Goal: Task Accomplishment & Management: Manage account settings

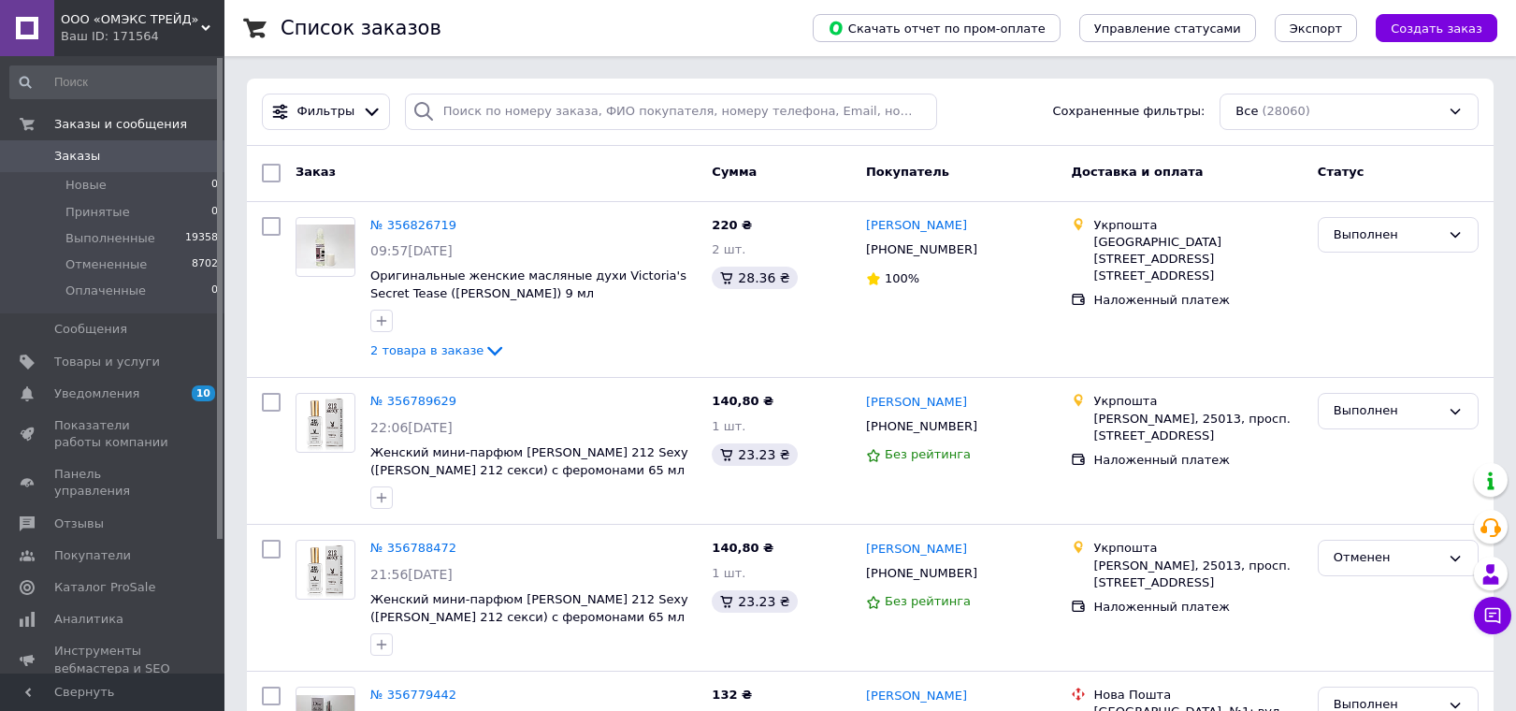
click at [160, 26] on span "ООО «ОМЭКС ТРЕЙД»" at bounding box center [131, 19] width 140 height 17
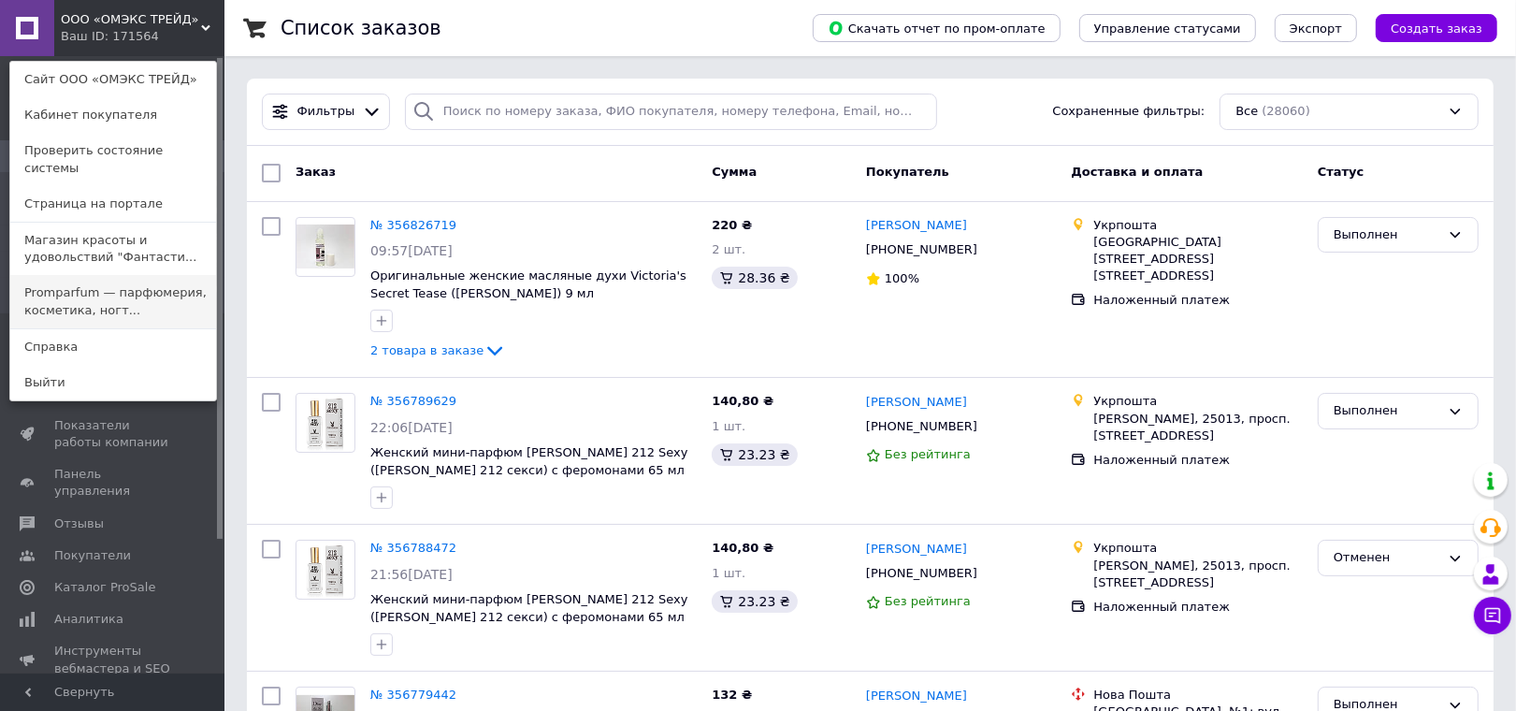
click at [92, 275] on link "Promparfum — парфюмерия, косметика, ногт..." at bounding box center [113, 301] width 206 height 52
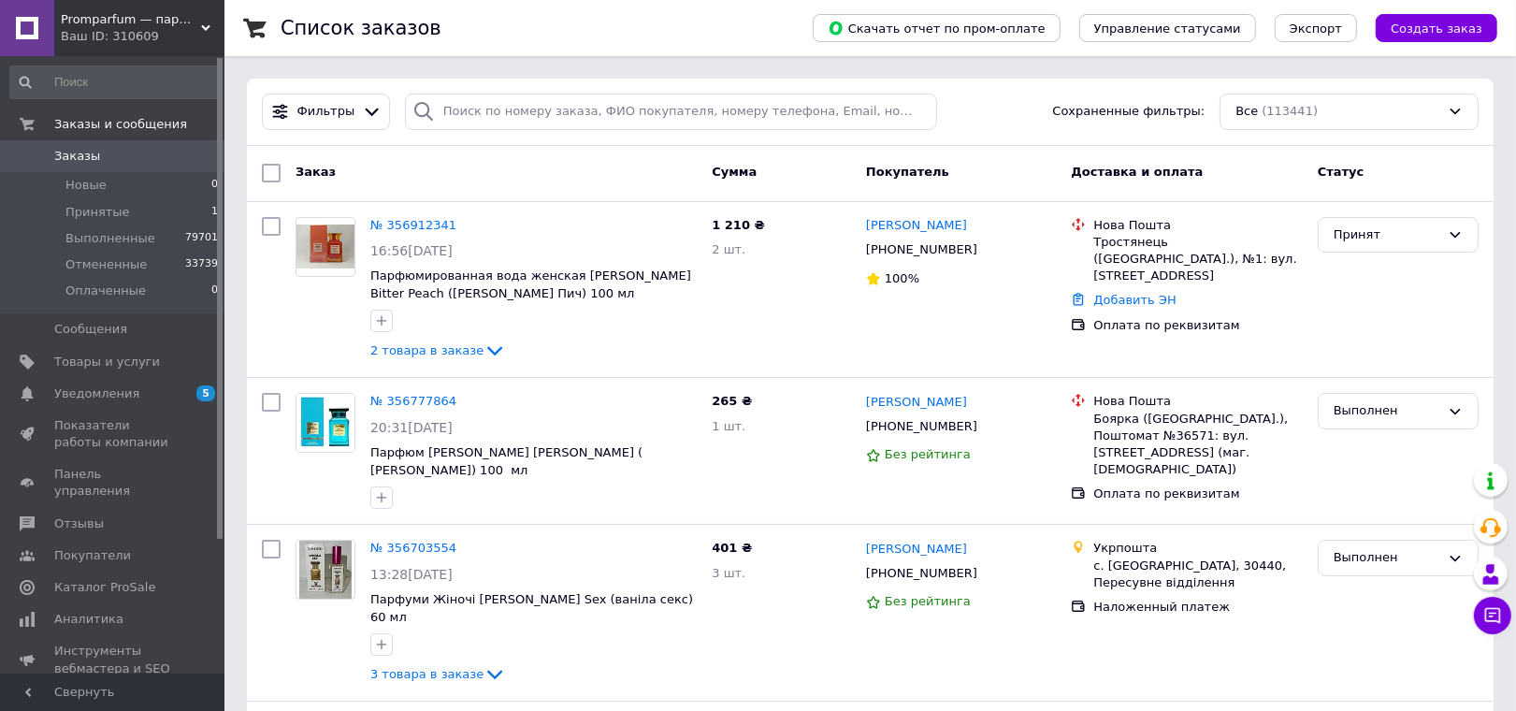
click at [170, 24] on span "Promparfum — парфюмерия, косметика, ногтевой сервис" at bounding box center [131, 19] width 140 height 17
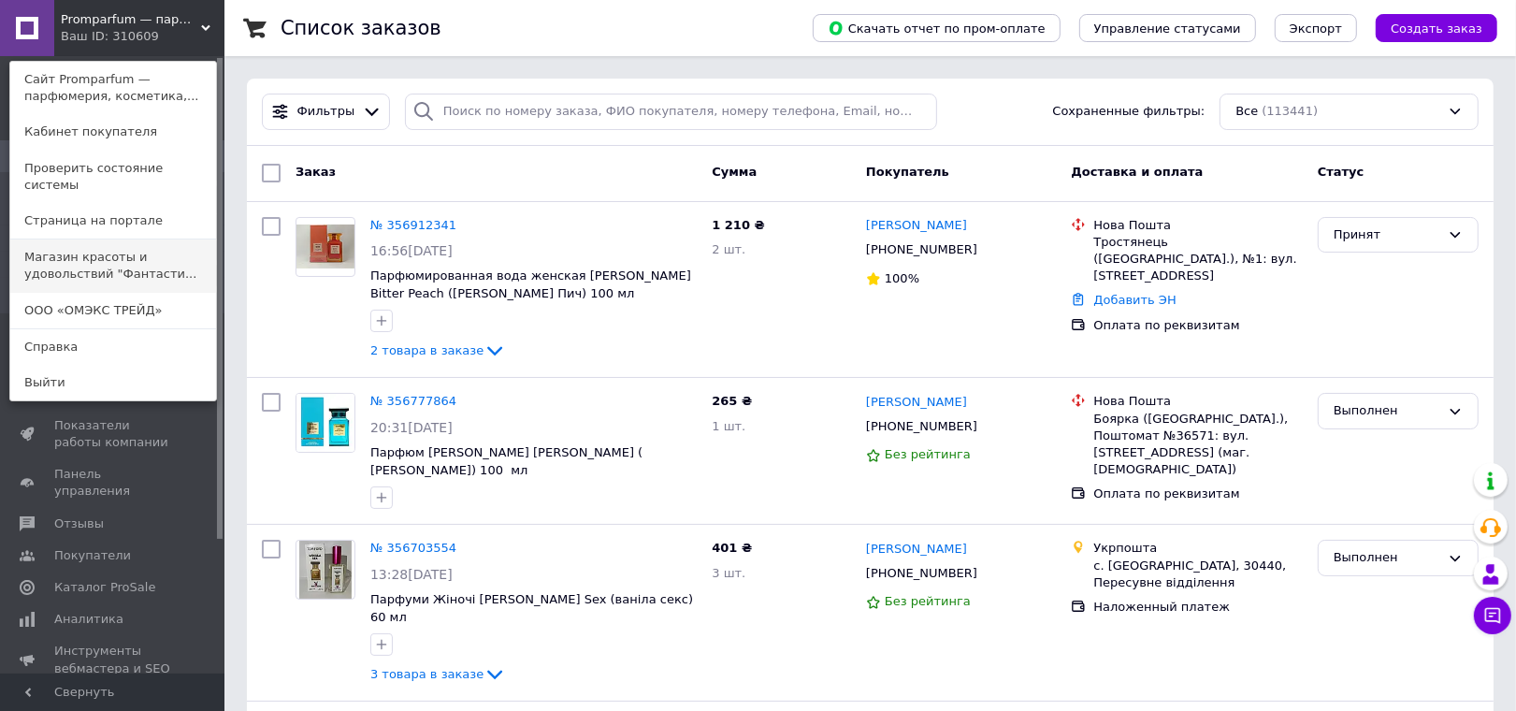
click at [115, 246] on link "Магазин красоты и удовольствий "Фантасти..." at bounding box center [113, 265] width 206 height 52
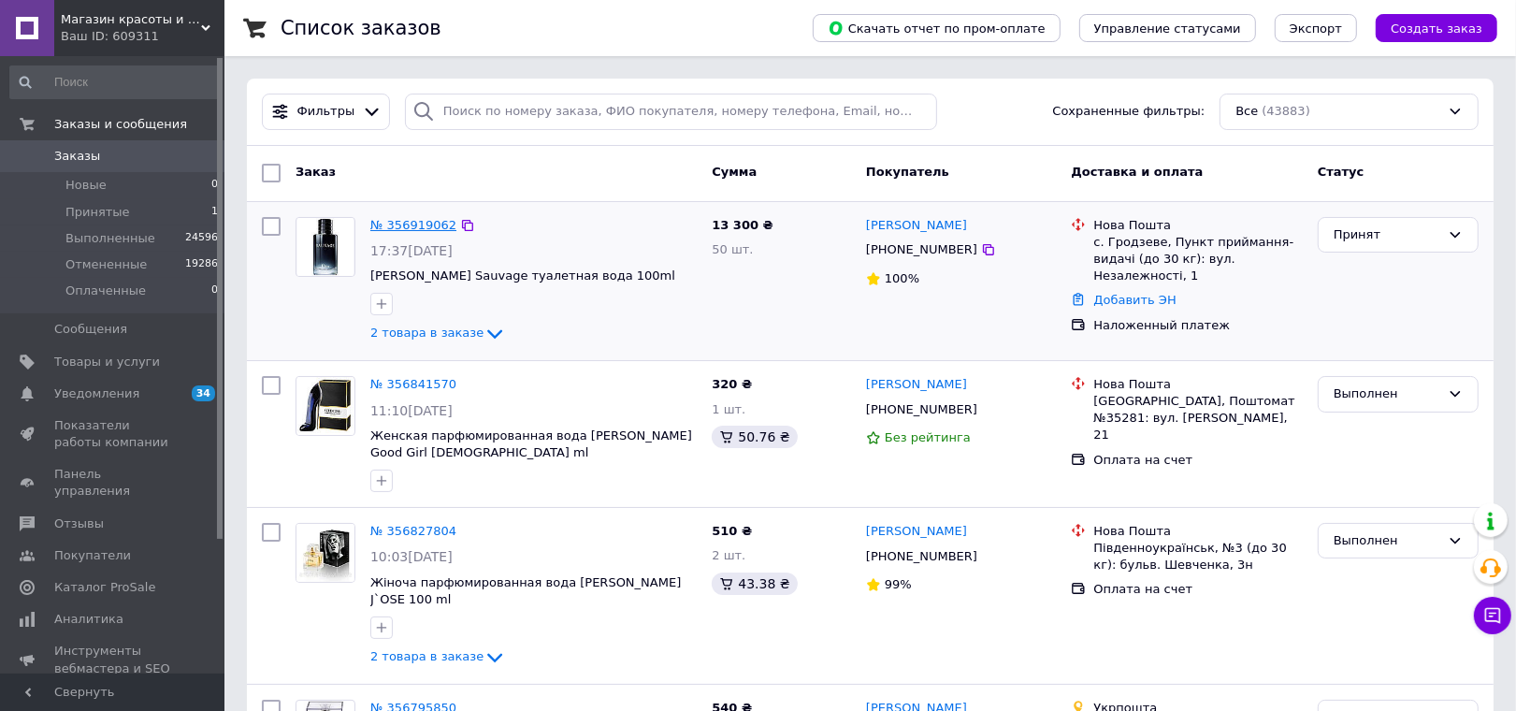
click at [413, 232] on link "№ 356919062" at bounding box center [413, 225] width 86 height 14
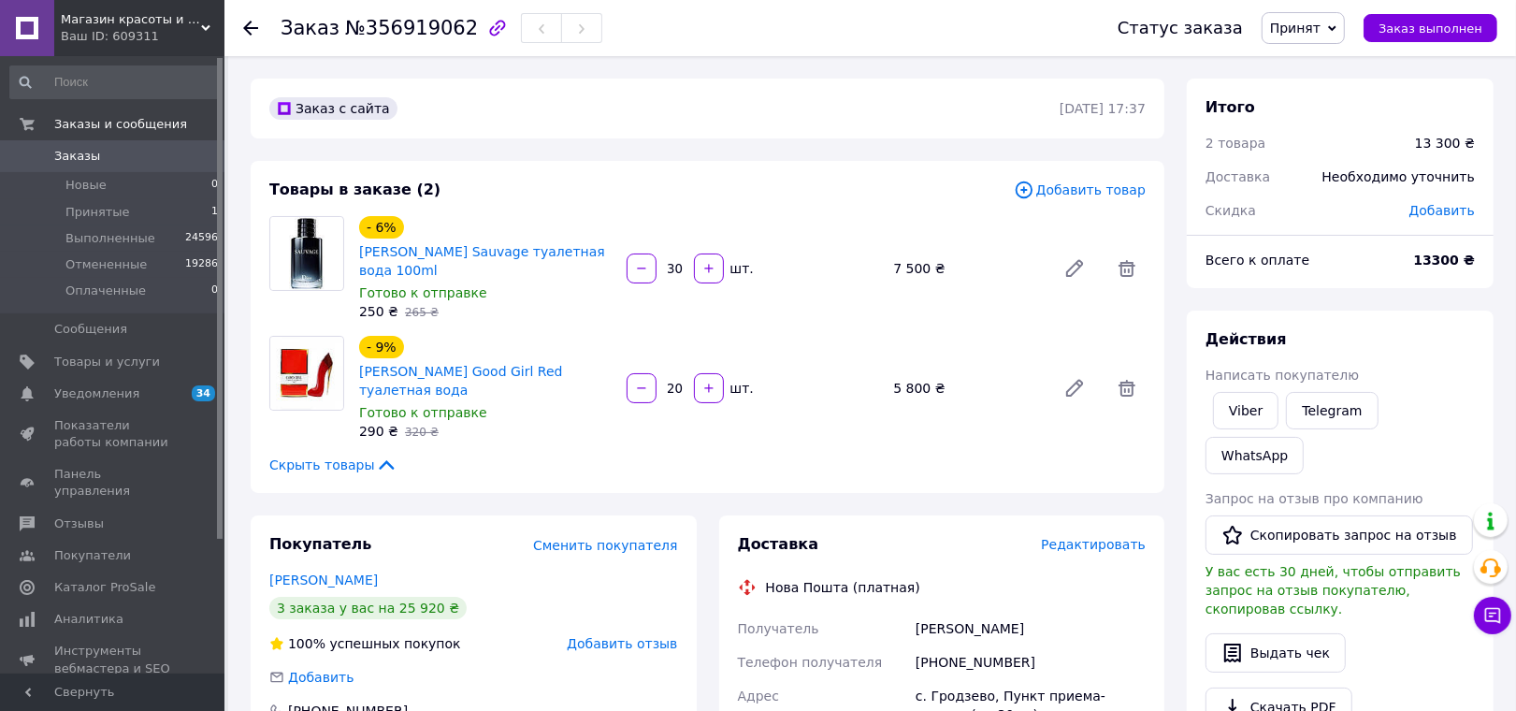
click at [251, 26] on icon at bounding box center [250, 28] width 15 height 15
